Goal: Information Seeking & Learning: Learn about a topic

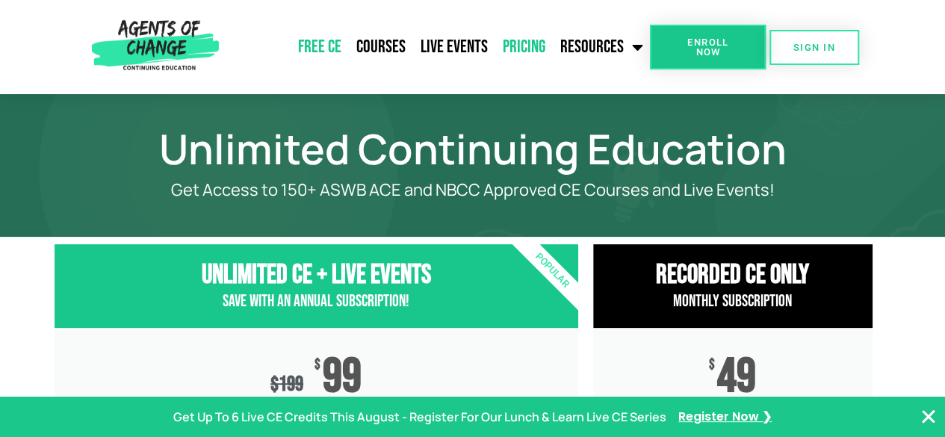
click at [342, 44] on link "Free CE" at bounding box center [320, 46] width 58 height 37
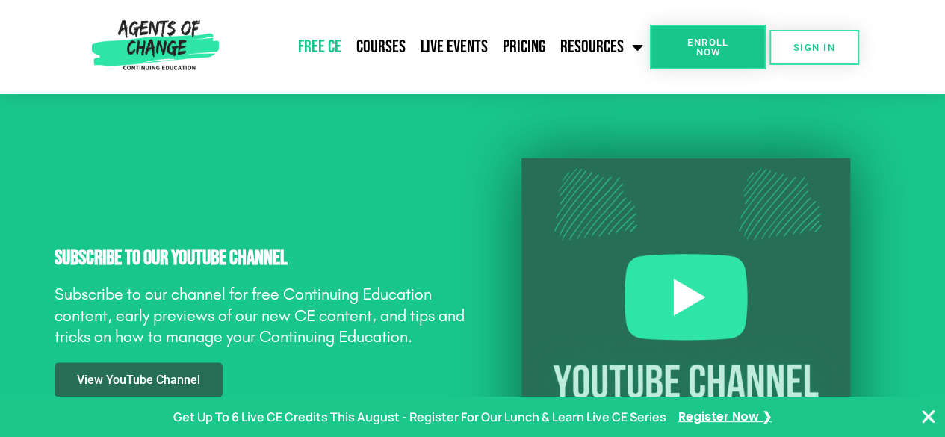
scroll to position [1121, 0]
